Goal: Task Accomplishment & Management: Manage account settings

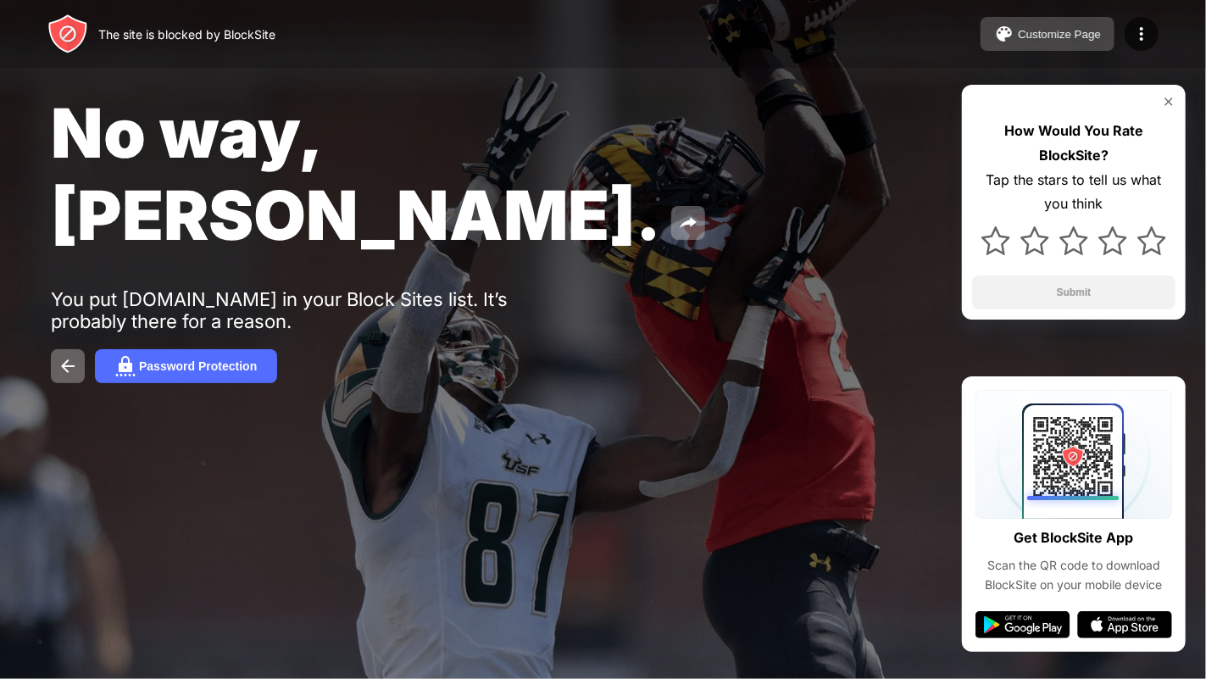
click at [1026, 31] on div "Customize Page" at bounding box center [1059, 34] width 83 height 13
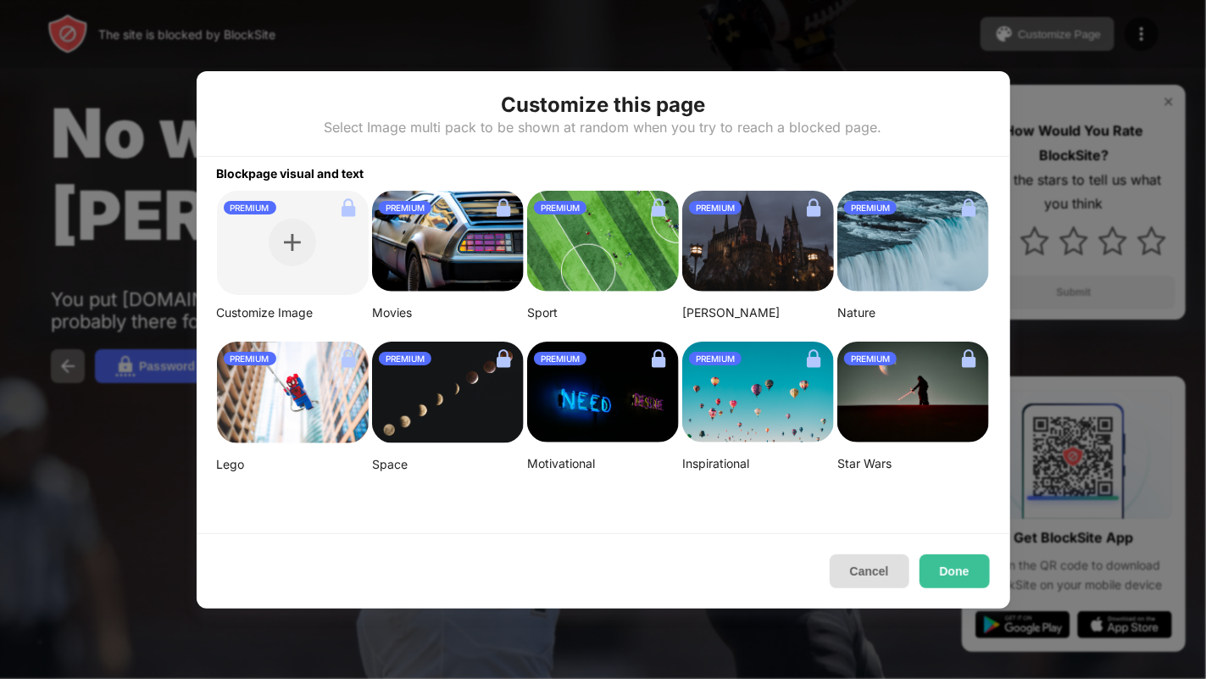
click at [883, 570] on button "Cancel" at bounding box center [870, 571] width 80 height 34
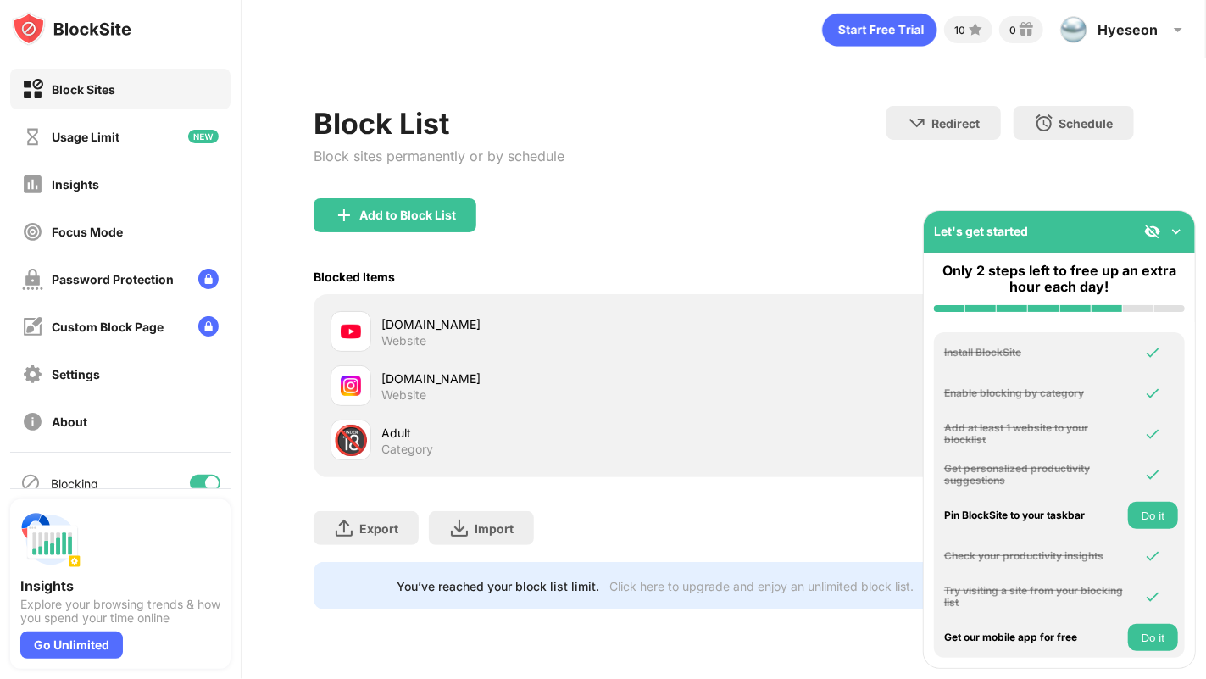
click at [1184, 225] on img at bounding box center [1176, 231] width 17 height 17
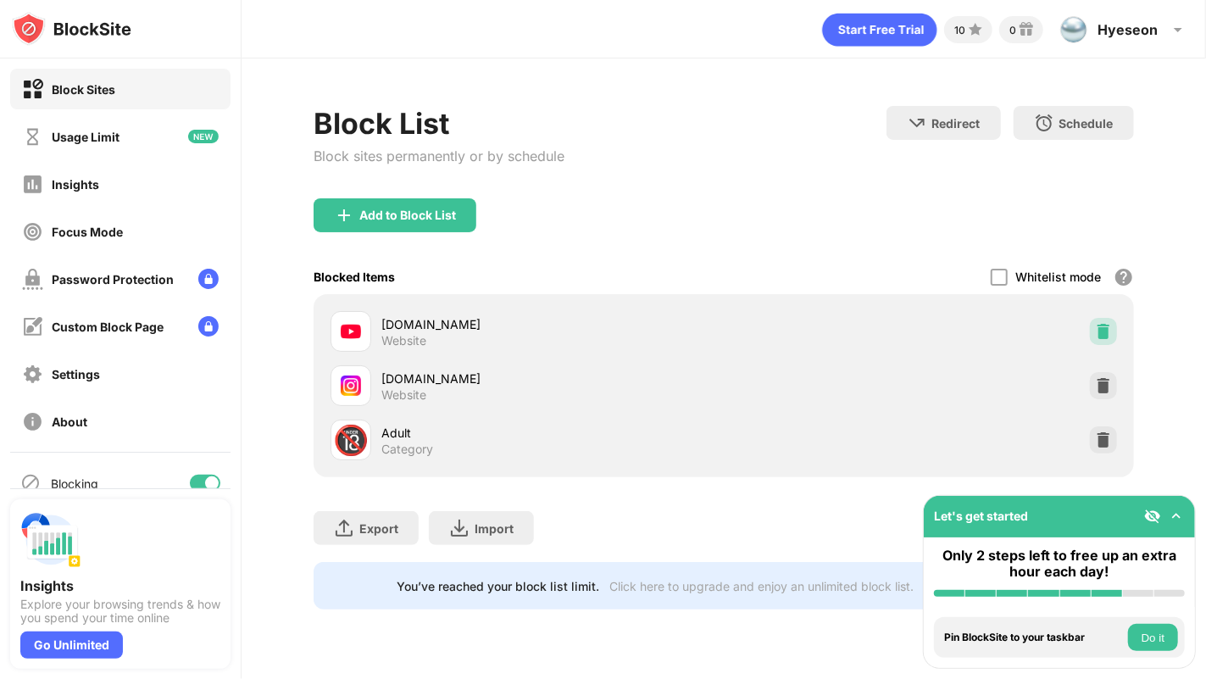
click at [1103, 332] on img at bounding box center [1103, 331] width 17 height 17
